Goal: Navigation & Orientation: Find specific page/section

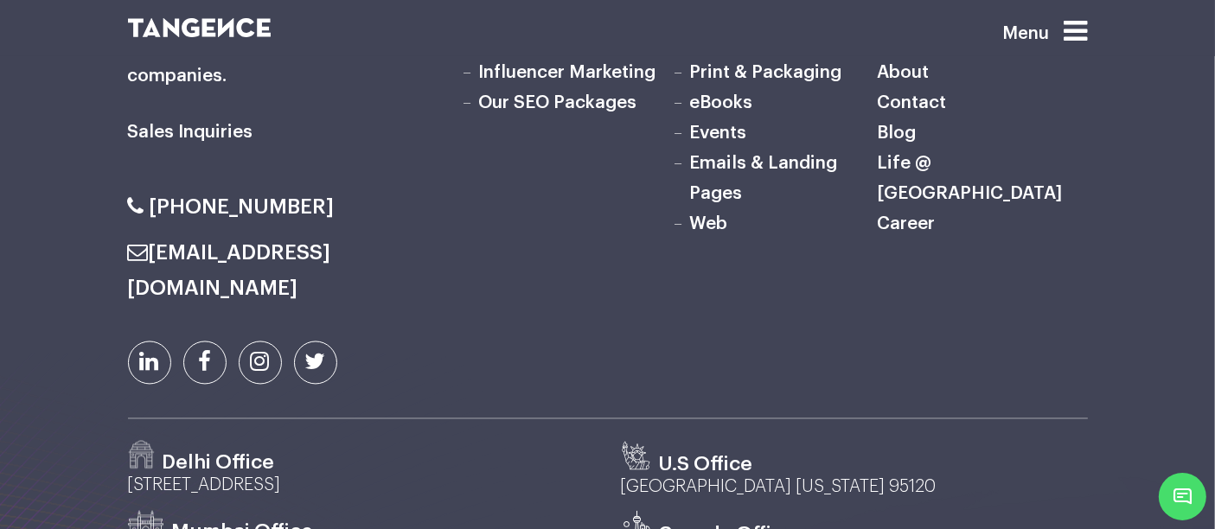
scroll to position [9545, 0]
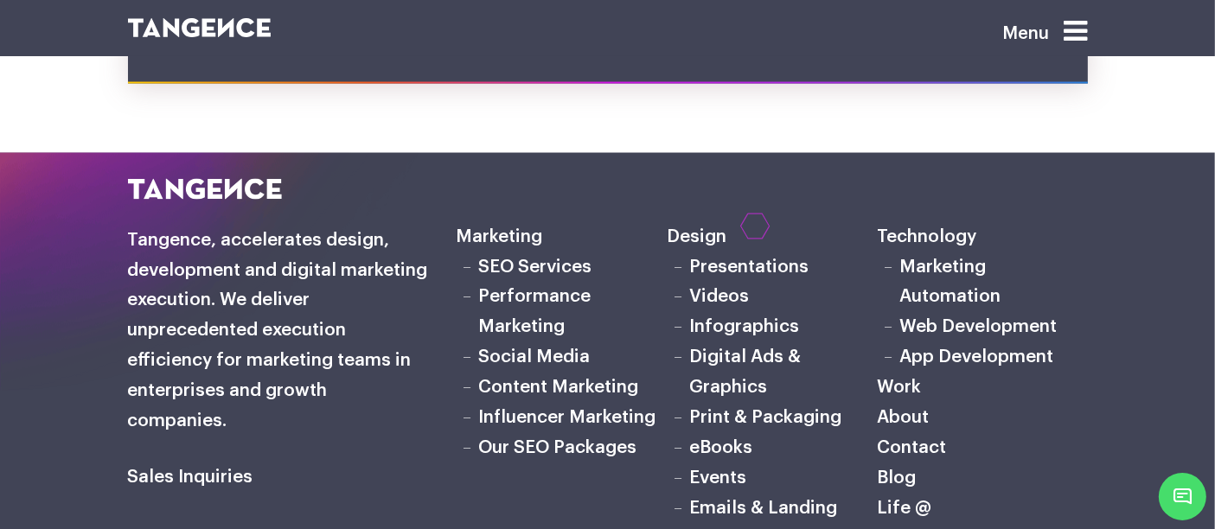
click at [438, 221] on div "Sales Inquiries" at bounding box center [279, 471] width 329 height 585
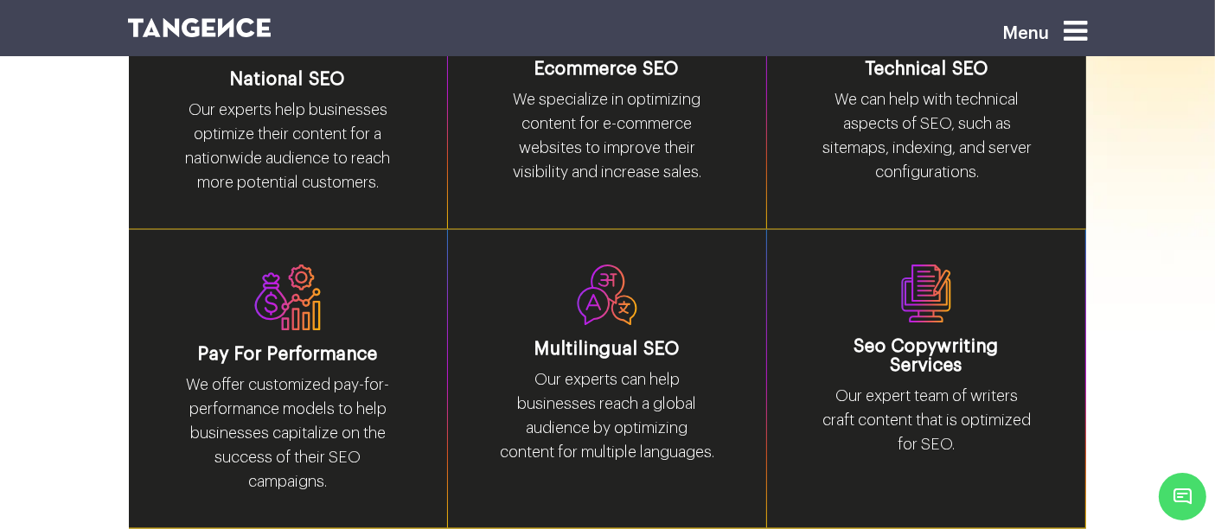
scroll to position [2587, 0]
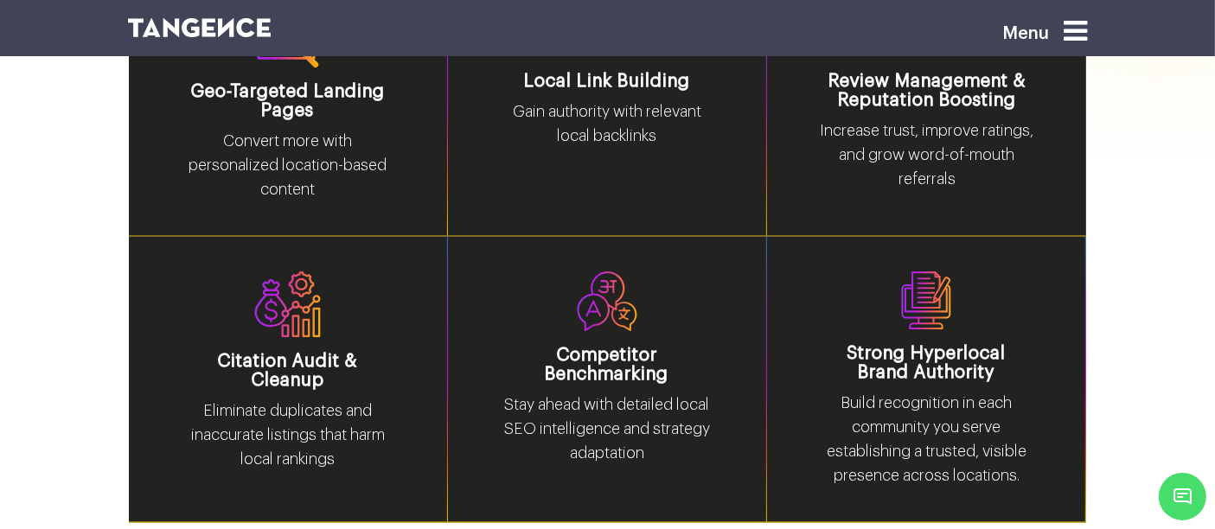
scroll to position [2736, 0]
